Goal: Transaction & Acquisition: Purchase product/service

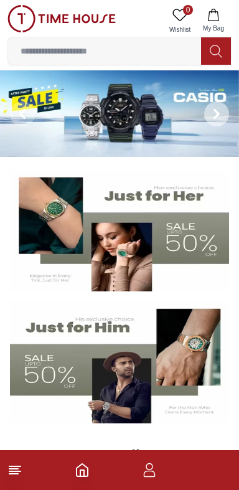
click at [215, 108] on span at bounding box center [216, 113] width 25 height 25
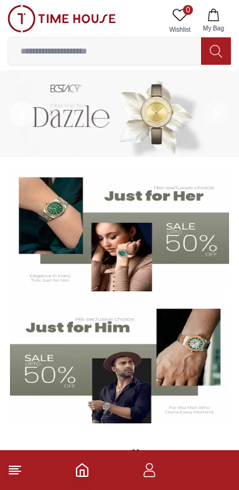
click at [20, 115] on icon at bounding box center [22, 114] width 10 height 10
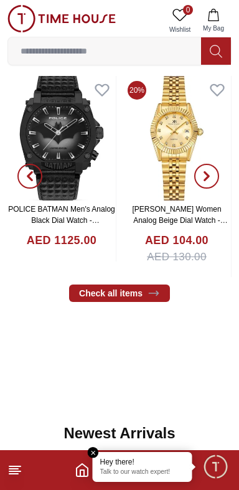
scroll to position [453, 0]
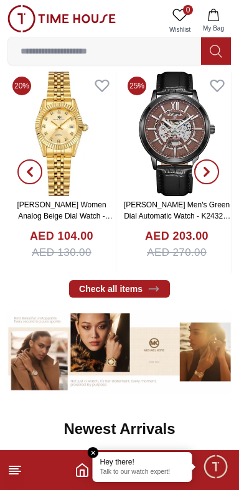
click at [202, 170] on icon "button" at bounding box center [207, 172] width 10 height 10
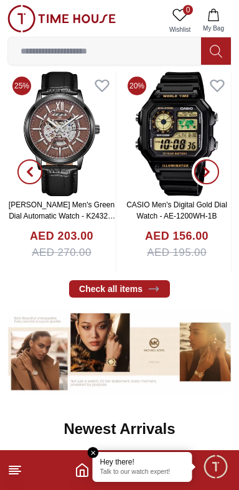
click at [205, 168] on icon "button" at bounding box center [207, 172] width 4 height 8
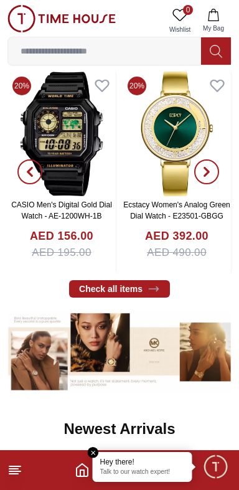
click at [65, 216] on link "CASIO Men's Digital Gold Dial Watch - AE-1200WH-1B" at bounding box center [61, 210] width 101 height 20
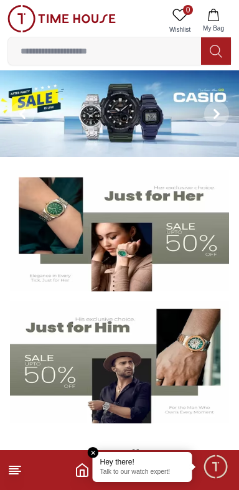
scroll to position [453, 0]
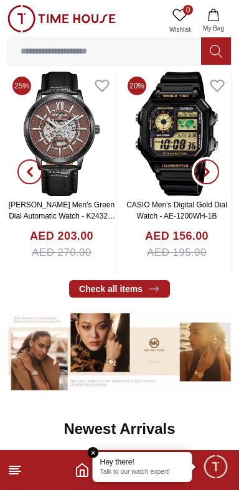
click at [206, 171] on icon "button" at bounding box center [207, 172] width 10 height 10
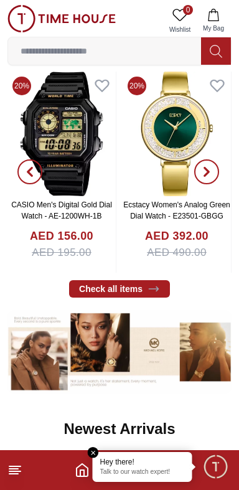
click at [203, 177] on span "button" at bounding box center [206, 171] width 25 height 25
click at [207, 169] on icon "button" at bounding box center [207, 172] width 4 height 8
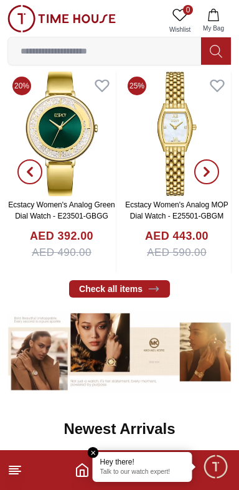
click at [205, 170] on icon "button" at bounding box center [207, 172] width 10 height 10
click at [209, 167] on icon "button" at bounding box center [207, 172] width 10 height 10
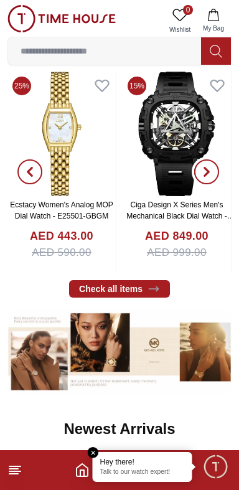
click at [205, 170] on icon "button" at bounding box center [207, 172] width 10 height 10
click at [201, 173] on span "button" at bounding box center [206, 171] width 25 height 25
click at [205, 168] on icon "button" at bounding box center [207, 172] width 4 height 8
click at [201, 173] on span "button" at bounding box center [206, 171] width 25 height 25
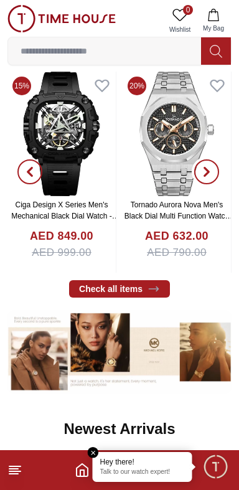
click at [202, 172] on icon "button" at bounding box center [207, 172] width 10 height 10
click at [206, 171] on icon "button" at bounding box center [207, 172] width 10 height 10
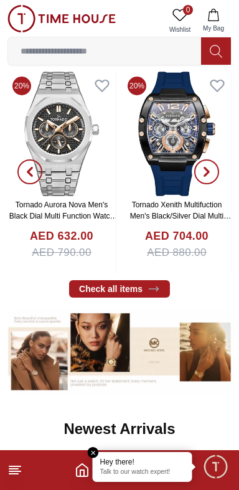
click at [214, 166] on span "button" at bounding box center [206, 171] width 25 height 25
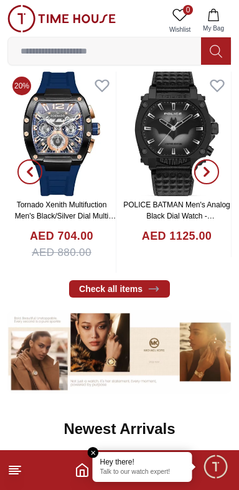
click at [205, 169] on icon "button" at bounding box center [207, 172] width 4 height 8
click at [204, 177] on span "button" at bounding box center [206, 171] width 25 height 25
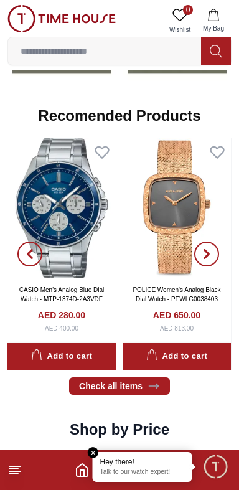
scroll to position [1309, 0]
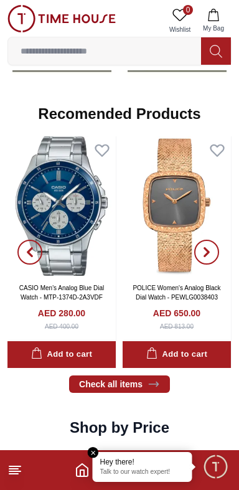
click at [30, 253] on icon "button" at bounding box center [30, 252] width 4 height 8
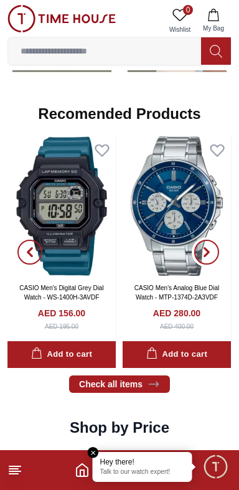
click at [209, 247] on icon "button" at bounding box center [207, 252] width 10 height 10
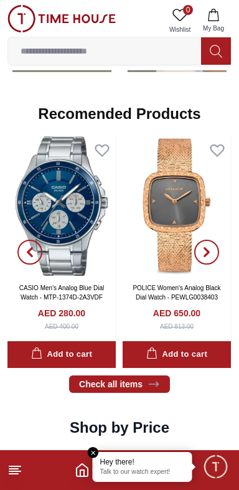
click at [210, 246] on span "button" at bounding box center [206, 251] width 25 height 25
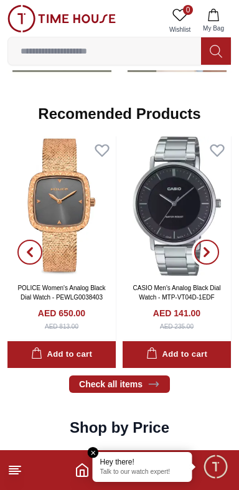
click at [210, 247] on icon "button" at bounding box center [207, 252] width 10 height 10
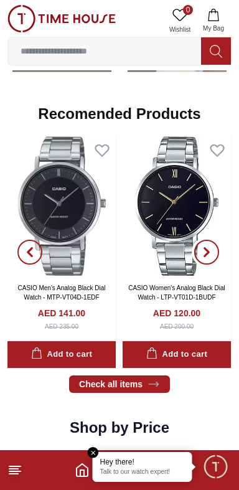
click at [206, 251] on icon "button" at bounding box center [207, 252] width 10 height 10
click at [210, 245] on span "button" at bounding box center [206, 251] width 25 height 25
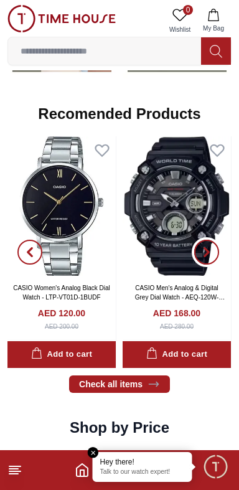
click at [202, 246] on span "button" at bounding box center [206, 251] width 25 height 25
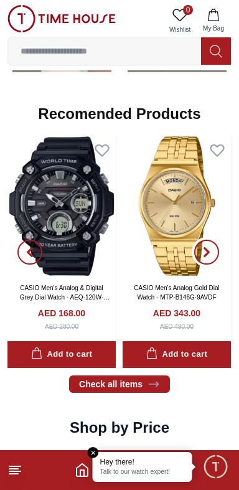
click at [208, 239] on span "button" at bounding box center [206, 251] width 25 height 25
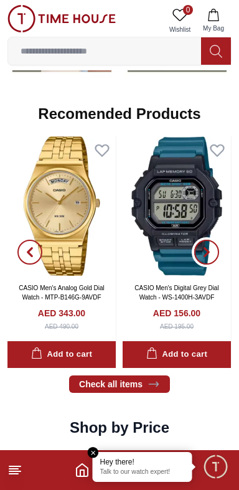
click at [205, 243] on span "button" at bounding box center [206, 251] width 25 height 25
click at [205, 248] on icon "button" at bounding box center [207, 252] width 4 height 8
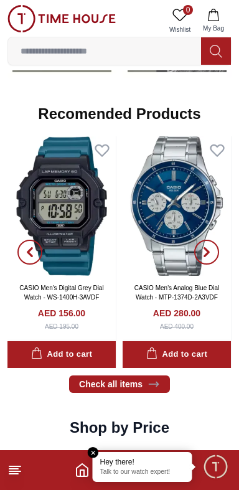
click at [65, 289] on link "CASIO Men's Digital Grey Dial Watch - WS-1400H-3AVDF" at bounding box center [61, 292] width 84 height 16
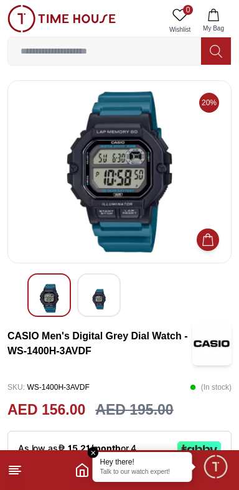
click at [97, 302] on img at bounding box center [99, 299] width 22 height 30
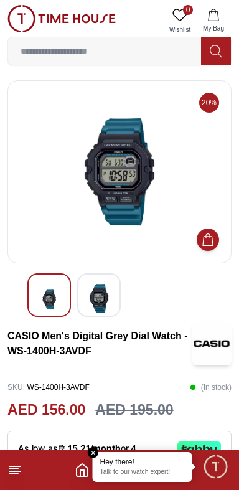
click at [41, 299] on img at bounding box center [49, 299] width 22 height 30
click at [53, 293] on img at bounding box center [49, 299] width 22 height 30
click at [13, 468] on line at bounding box center [13, 468] width 9 height 0
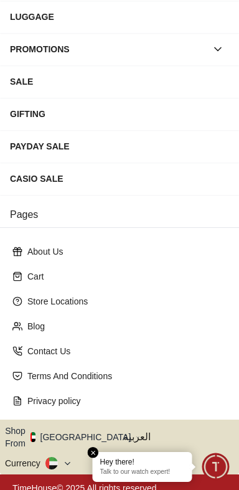
scroll to position [210, 0]
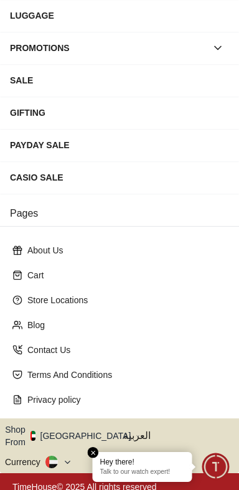
click at [75, 431] on button "Shop From [GEOGRAPHIC_DATA]" at bounding box center [72, 435] width 135 height 25
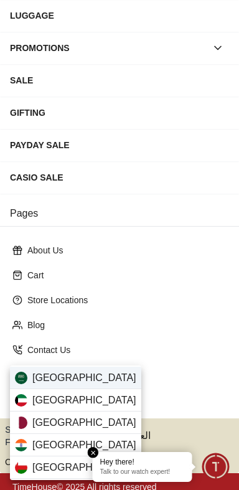
click at [35, 382] on span "[GEOGRAPHIC_DATA]" at bounding box center [84, 377] width 104 height 15
